Goal: Navigation & Orientation: Find specific page/section

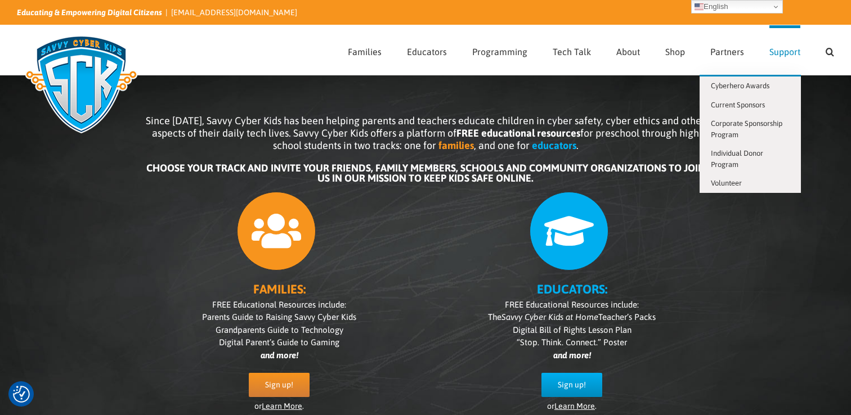
click at [780, 53] on span "Support" at bounding box center [784, 51] width 31 height 9
click at [721, 133] on span "Corporate Sponsorship Program" at bounding box center [746, 129] width 71 height 20
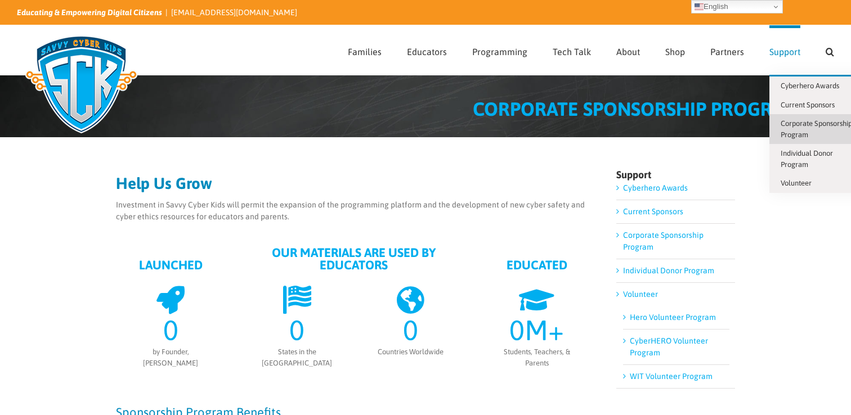
click at [782, 49] on span "Support" at bounding box center [784, 51] width 31 height 9
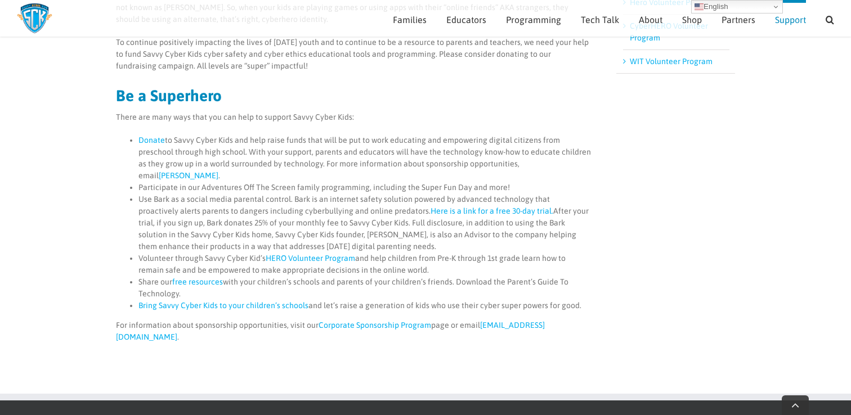
scroll to position [302, 0]
